Goal: Answer question/provide support: Share knowledge or assist other users

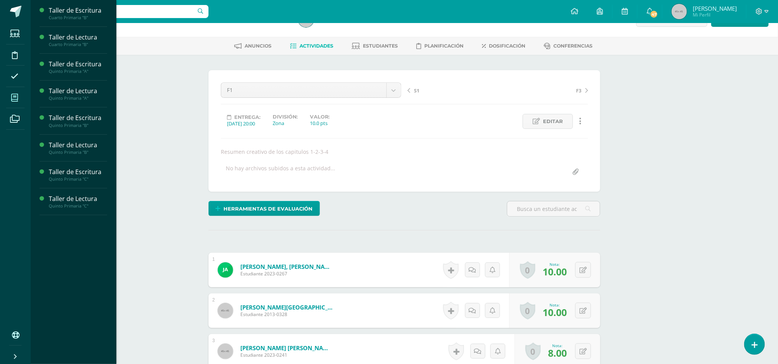
click at [13, 99] on icon at bounding box center [14, 98] width 7 height 8
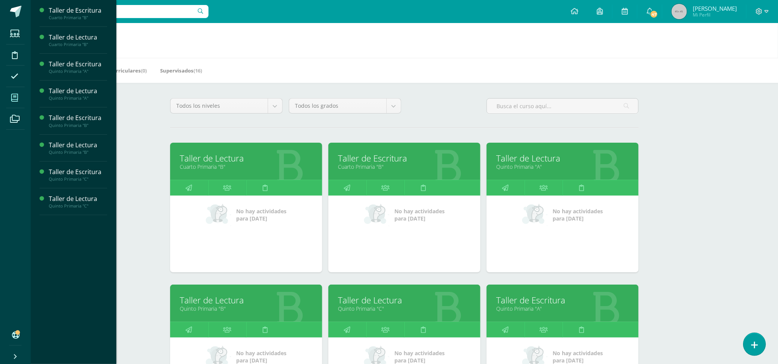
click at [750, 349] on link at bounding box center [754, 344] width 22 height 22
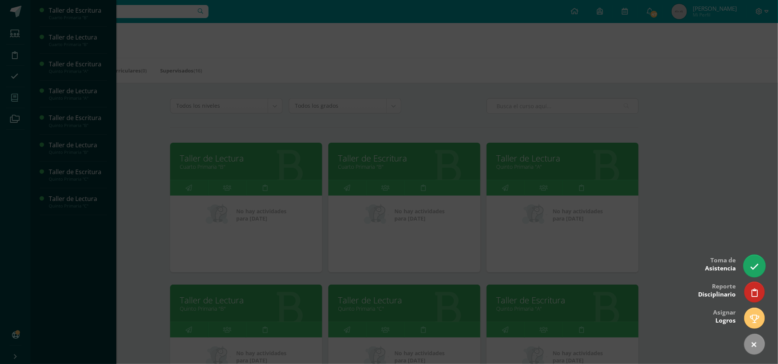
click at [756, 263] on icon at bounding box center [754, 267] width 9 height 9
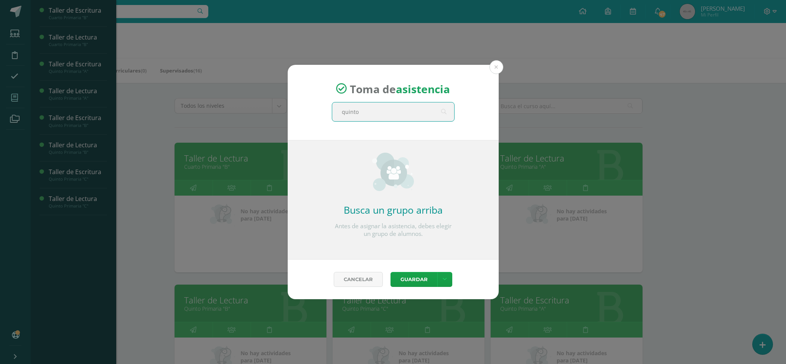
type input "quinto a"
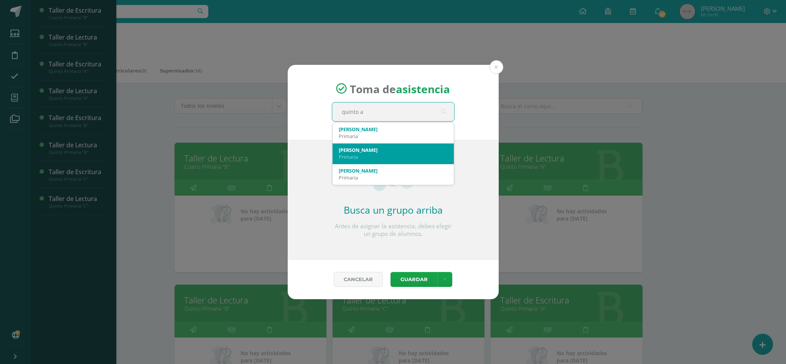
click at [356, 158] on div "Primaria" at bounding box center [393, 157] width 109 height 7
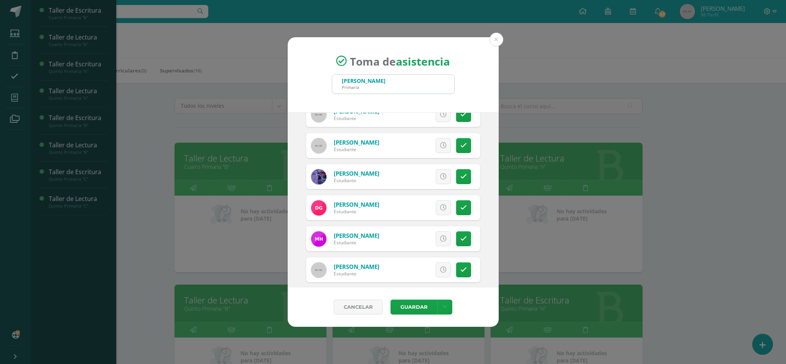
scroll to position [161, 0]
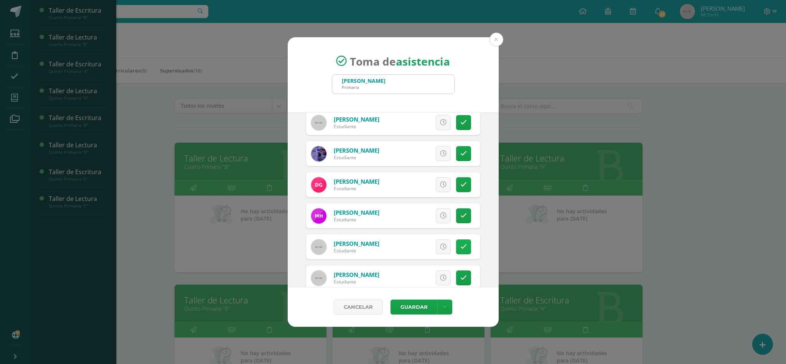
click at [461, 250] on icon at bounding box center [464, 247] width 7 height 7
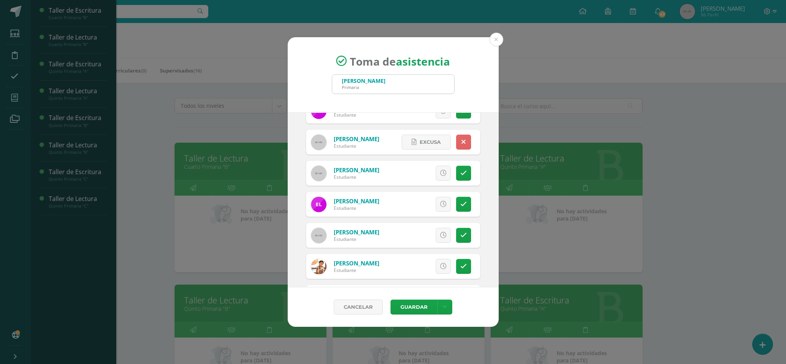
scroll to position [276, 0]
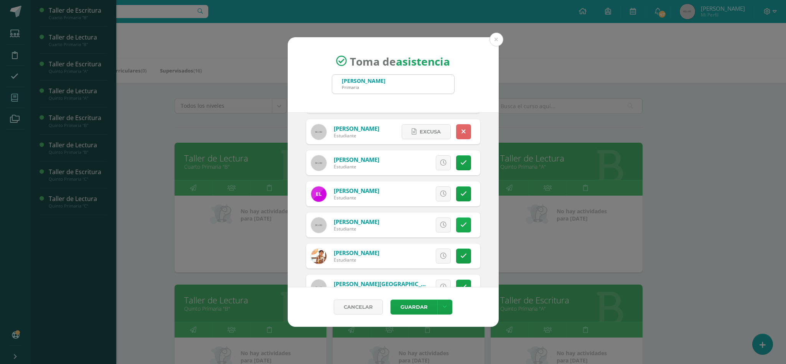
click at [456, 220] on link at bounding box center [463, 225] width 15 height 15
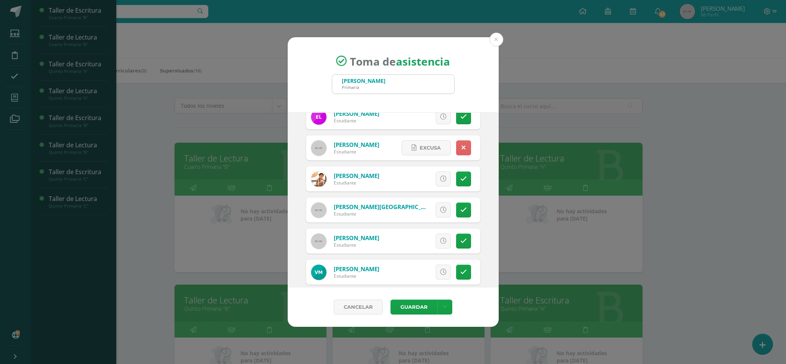
scroll to position [368, 0]
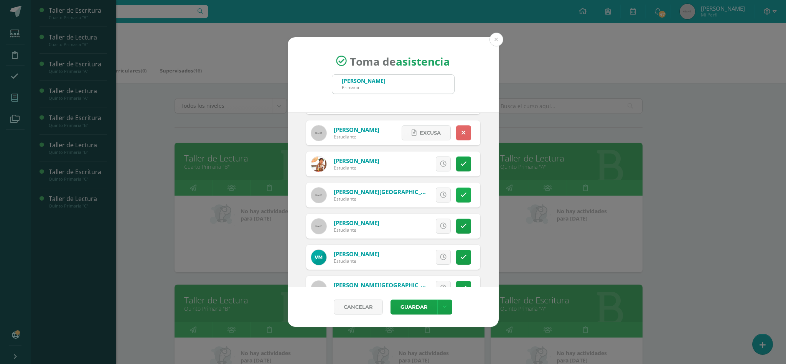
click at [461, 195] on icon at bounding box center [464, 195] width 7 height 7
click at [454, 249] on div "Excusa Detalles sobre excusa: Añadir excusa a todas las inasistencias del día C…" at bounding box center [425, 257] width 111 height 25
click at [461, 255] on icon at bounding box center [464, 257] width 7 height 7
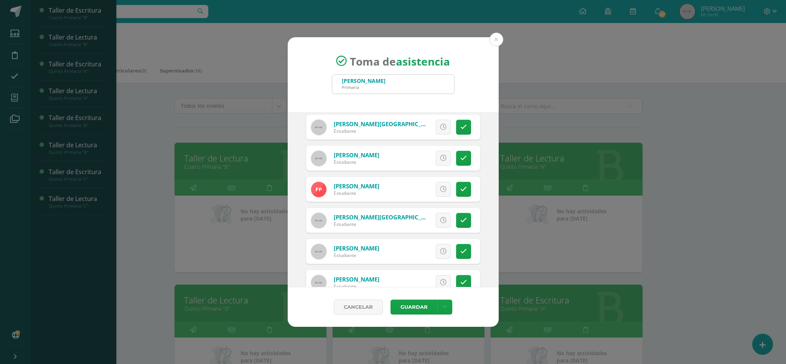
scroll to position [553, 0]
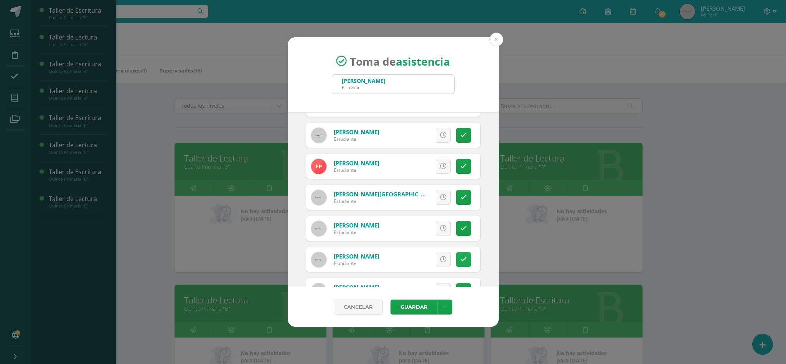
click at [461, 258] on icon at bounding box center [464, 259] width 7 height 7
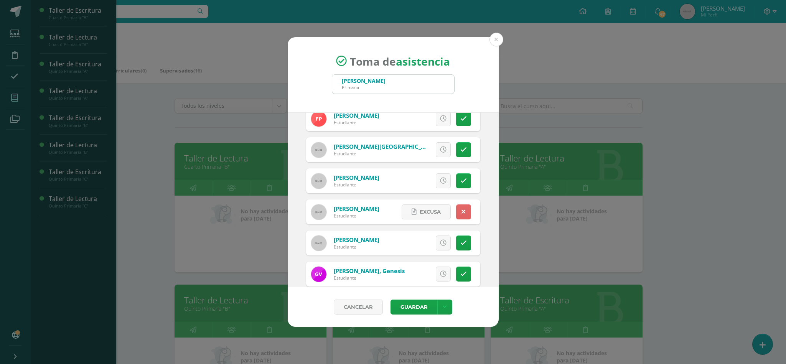
scroll to position [612, 0]
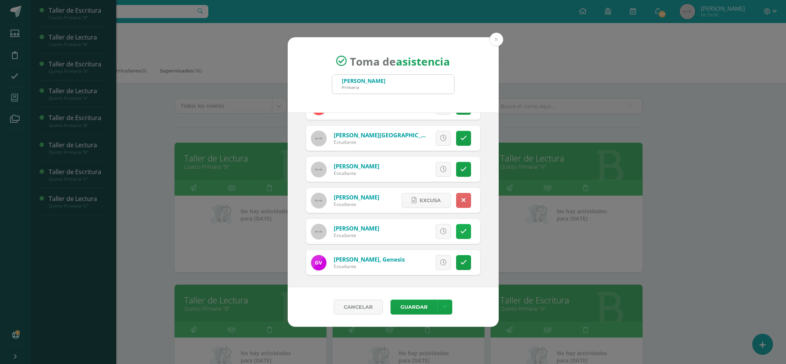
click at [461, 231] on icon at bounding box center [464, 231] width 7 height 7
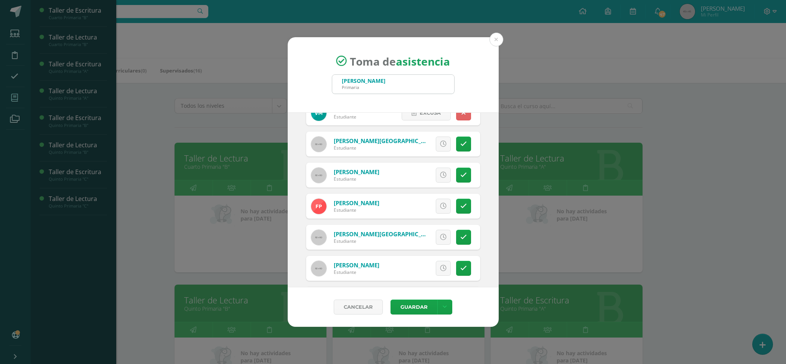
scroll to position [530, 0]
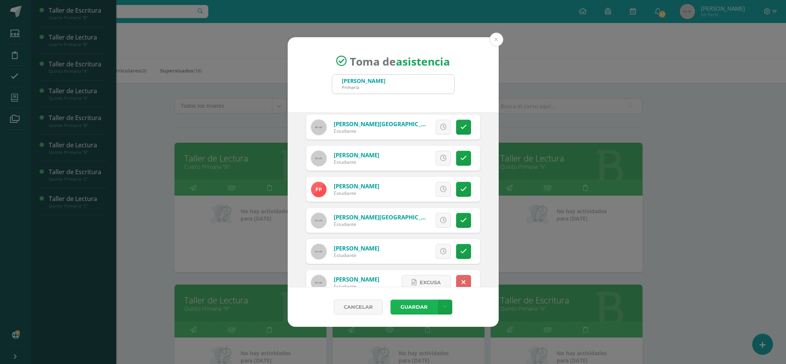
click at [418, 306] on button "Guardar" at bounding box center [414, 307] width 47 height 15
